Goal: Information Seeking & Learning: Compare options

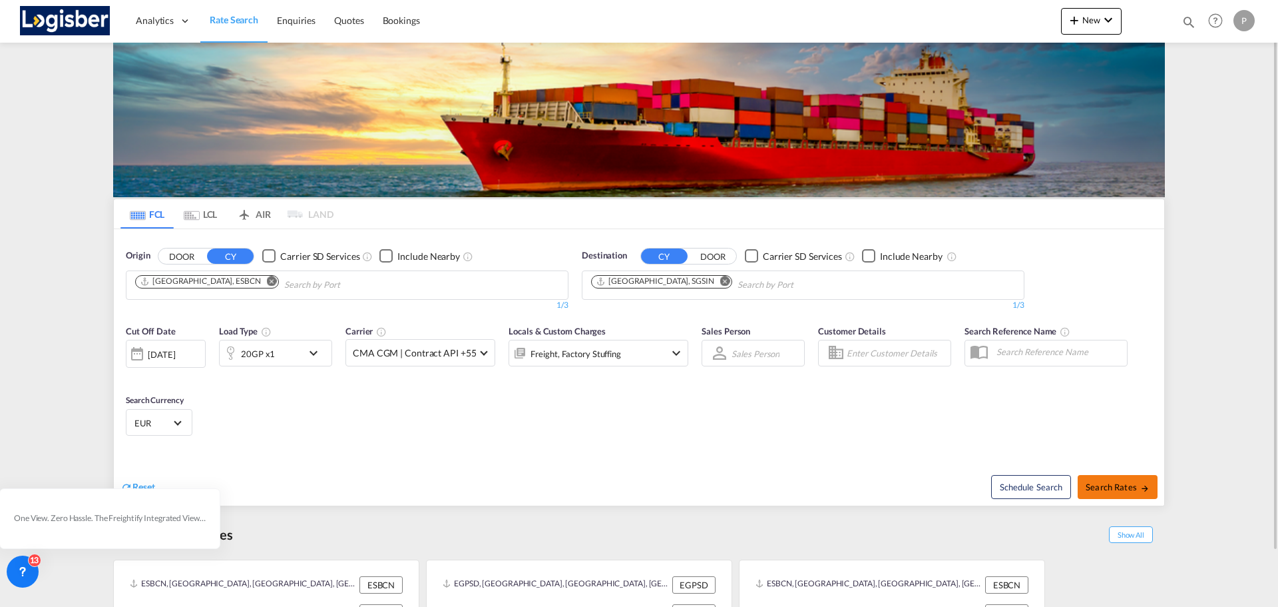
click at [1115, 479] on button "Search Rates" at bounding box center [1118, 487] width 80 height 24
type input "ESBCN to SGSIN / [DATE]"
